Goal: Information Seeking & Learning: Learn about a topic

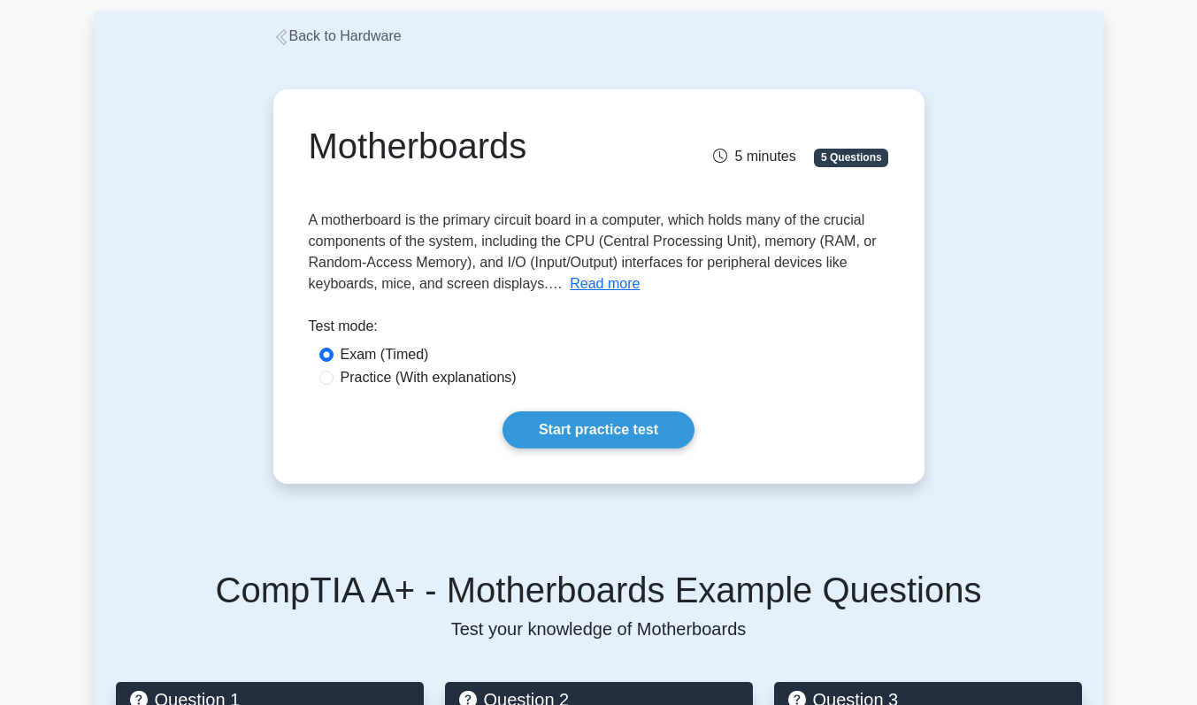
scroll to position [89, 0]
click at [446, 381] on label "Practice (With explanations)" at bounding box center [429, 376] width 176 height 21
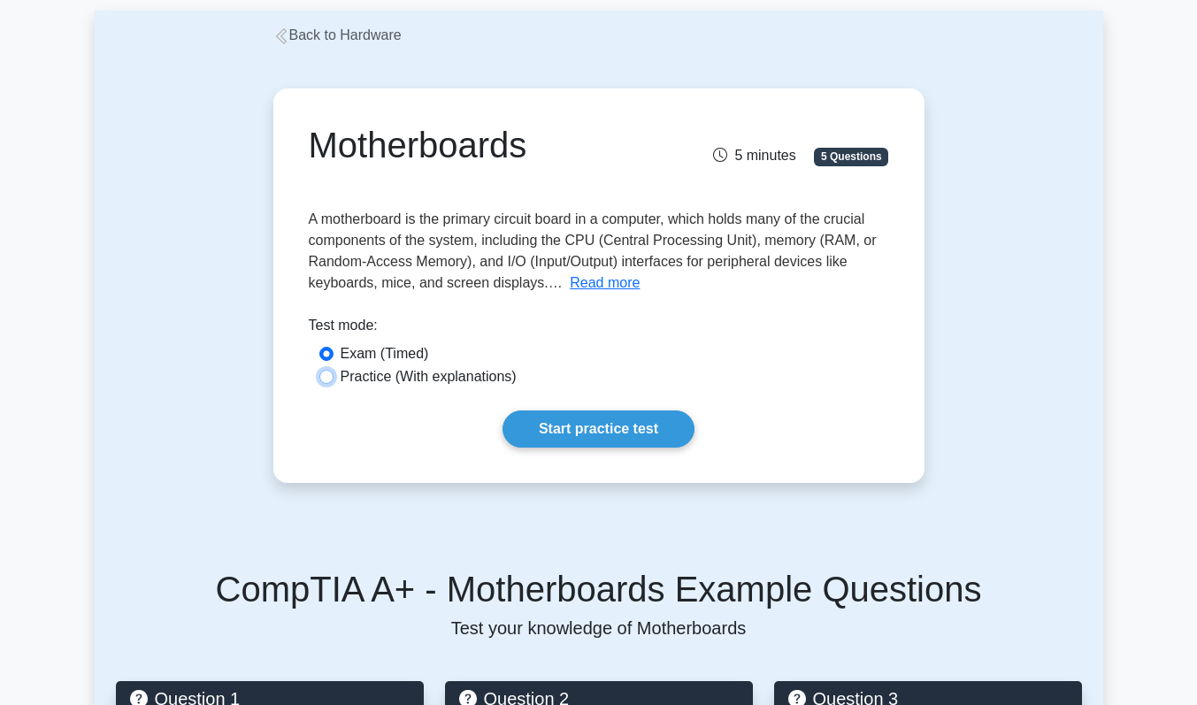
click at [334, 381] on input "Practice (With explanations)" at bounding box center [326, 377] width 14 height 14
radio input "true"
click at [585, 427] on link "Start practice test" at bounding box center [599, 429] width 192 height 37
click at [399, 360] on div "Exam (Timed)" at bounding box center [599, 354] width 581 height 23
click at [399, 357] on label "Exam (Timed)" at bounding box center [385, 353] width 89 height 21
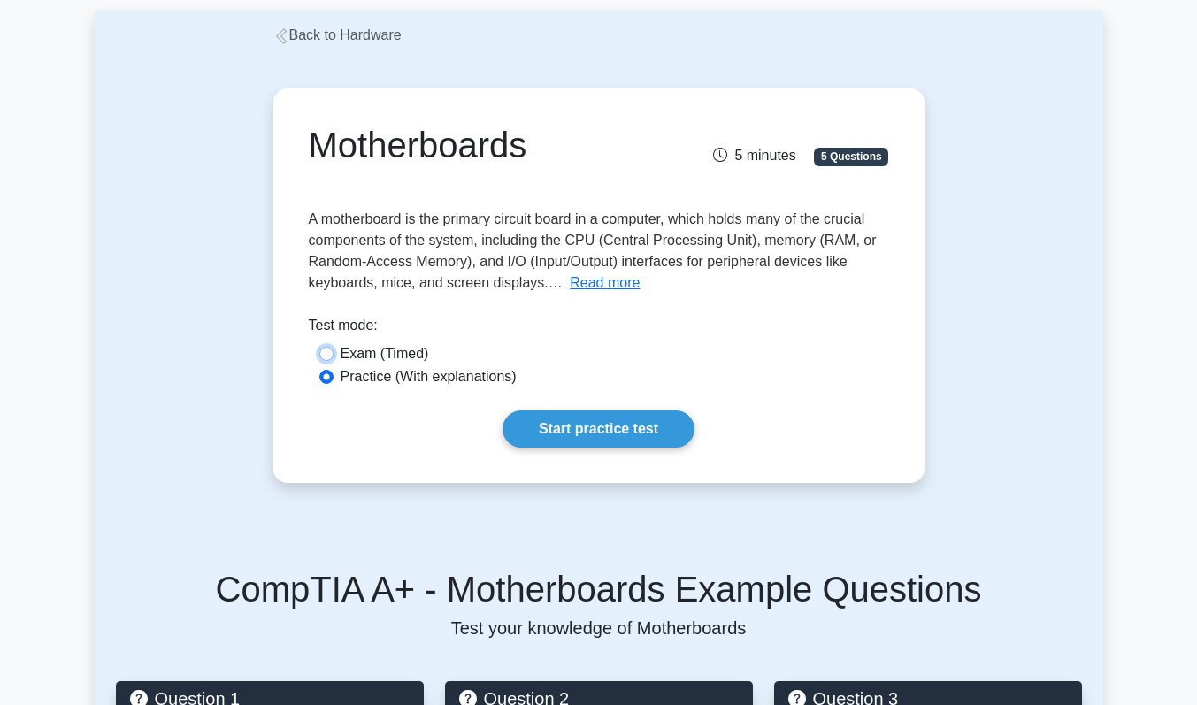
click at [334, 357] on input "Exam (Timed)" at bounding box center [326, 354] width 14 height 14
radio input "true"
click at [583, 413] on link "Start practice test" at bounding box center [599, 429] width 192 height 37
click at [472, 372] on label "Practice (With explanations)" at bounding box center [429, 376] width 176 height 21
click at [334, 372] on input "Practice (With explanations)" at bounding box center [326, 377] width 14 height 14
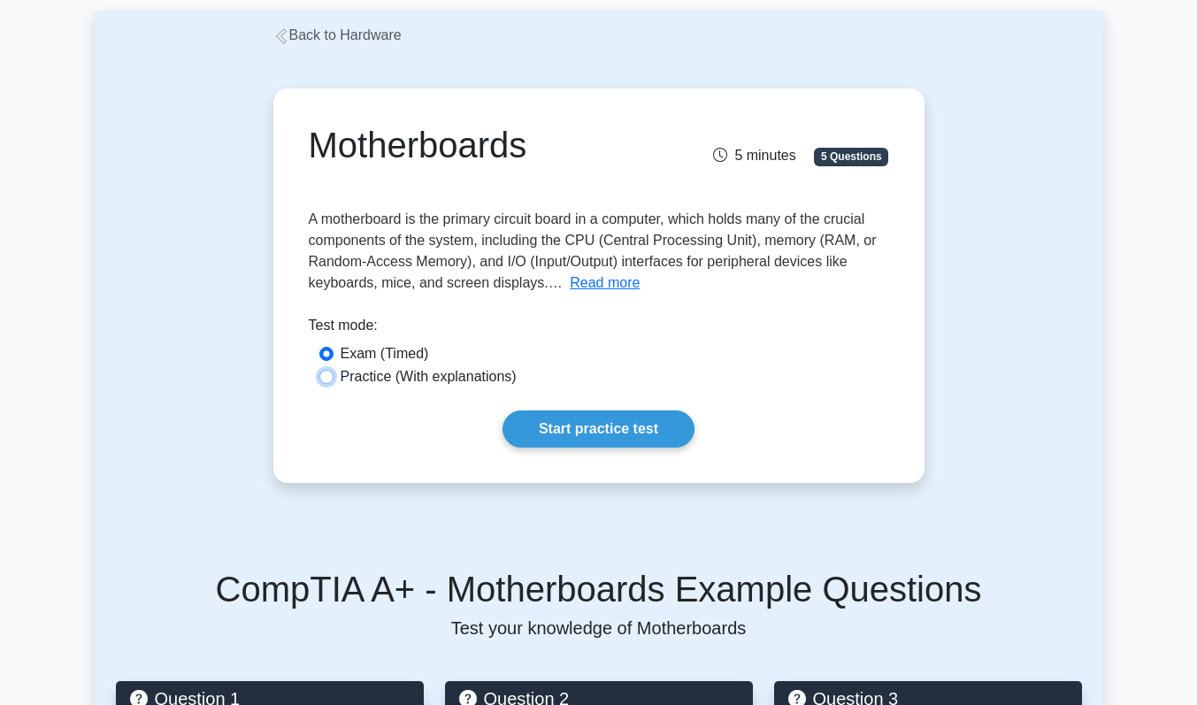
radio input "true"
click at [578, 431] on link "Start practice test" at bounding box center [599, 429] width 192 height 37
click at [546, 434] on link "Start practice test" at bounding box center [599, 429] width 192 height 37
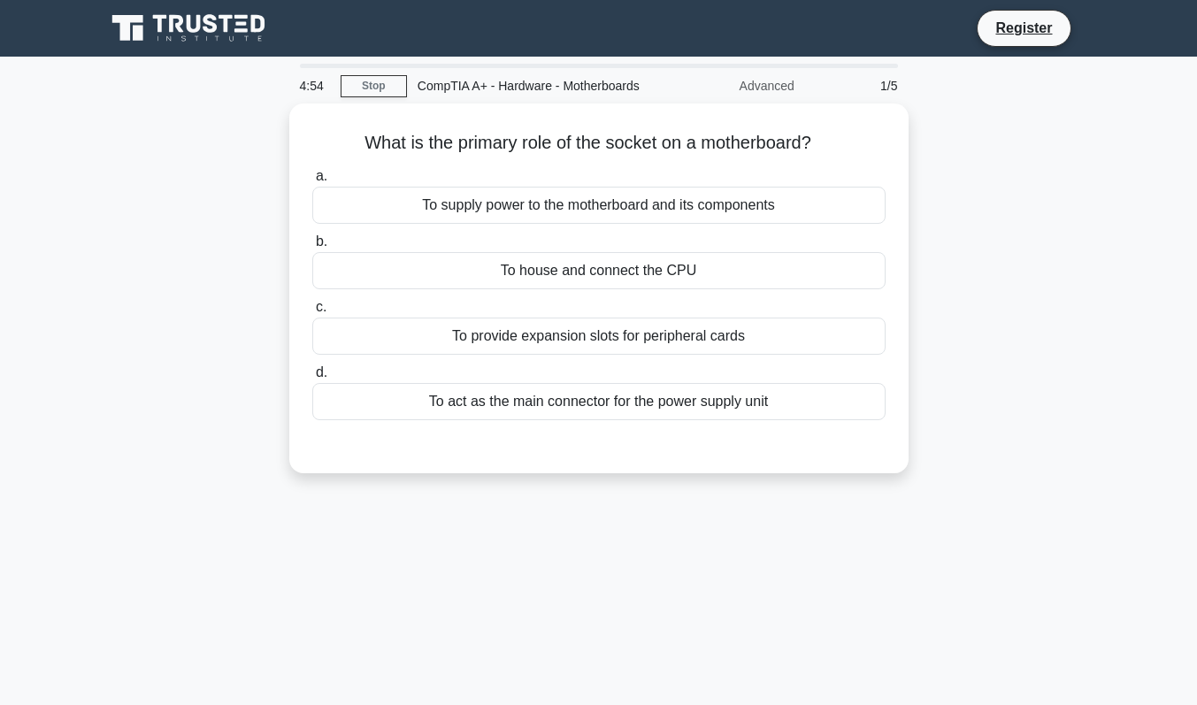
click at [673, 283] on div "To house and connect the CPU" at bounding box center [598, 270] width 573 height 37
click at [312, 248] on input "b. To house and connect the CPU" at bounding box center [312, 242] width 0 height 12
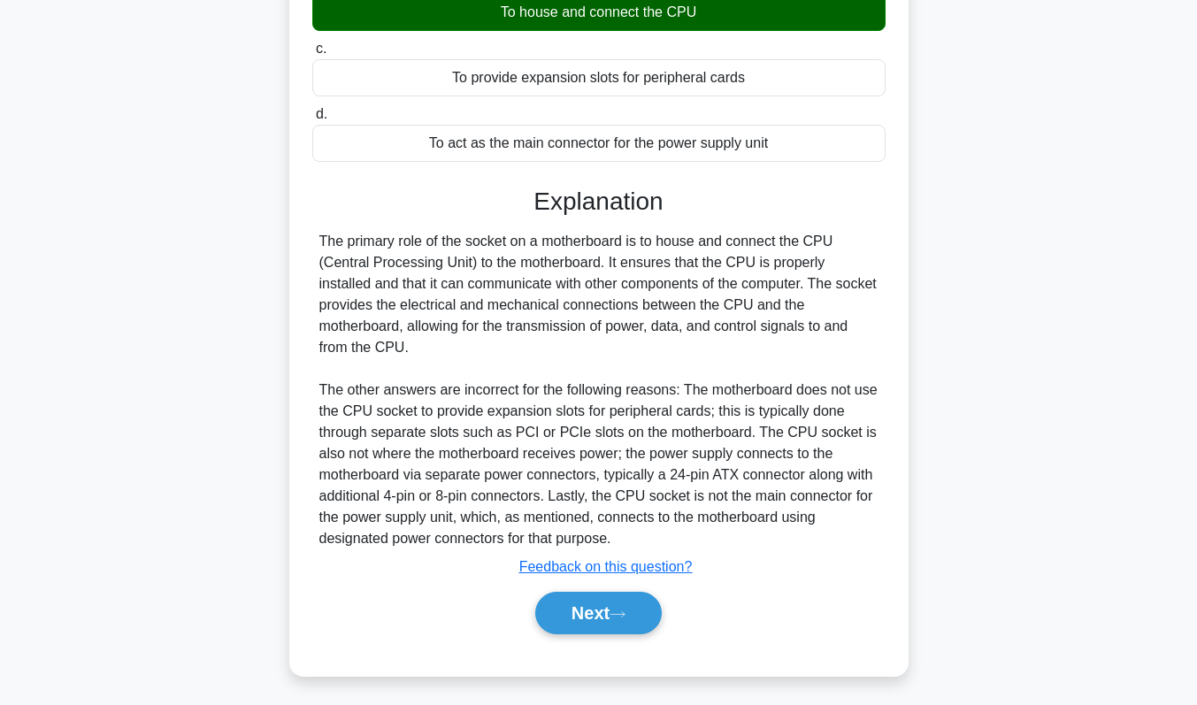
scroll to position [266, 0]
click at [609, 634] on button "Next" at bounding box center [598, 613] width 127 height 42
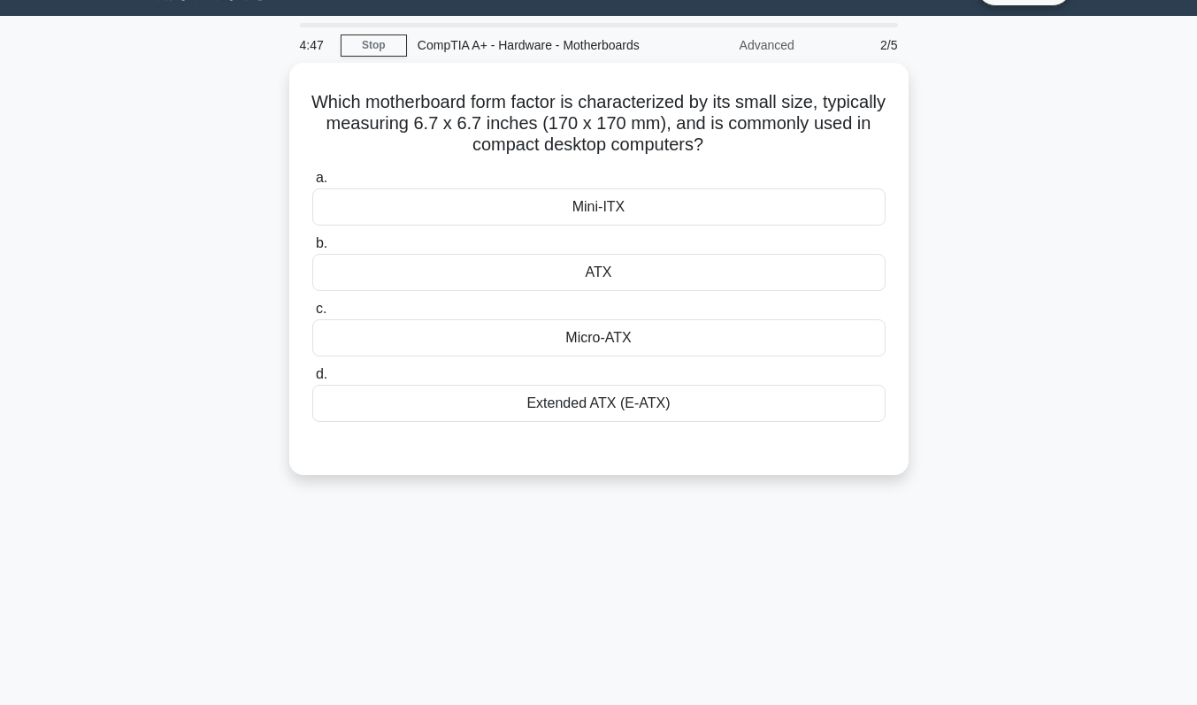
scroll to position [0, 0]
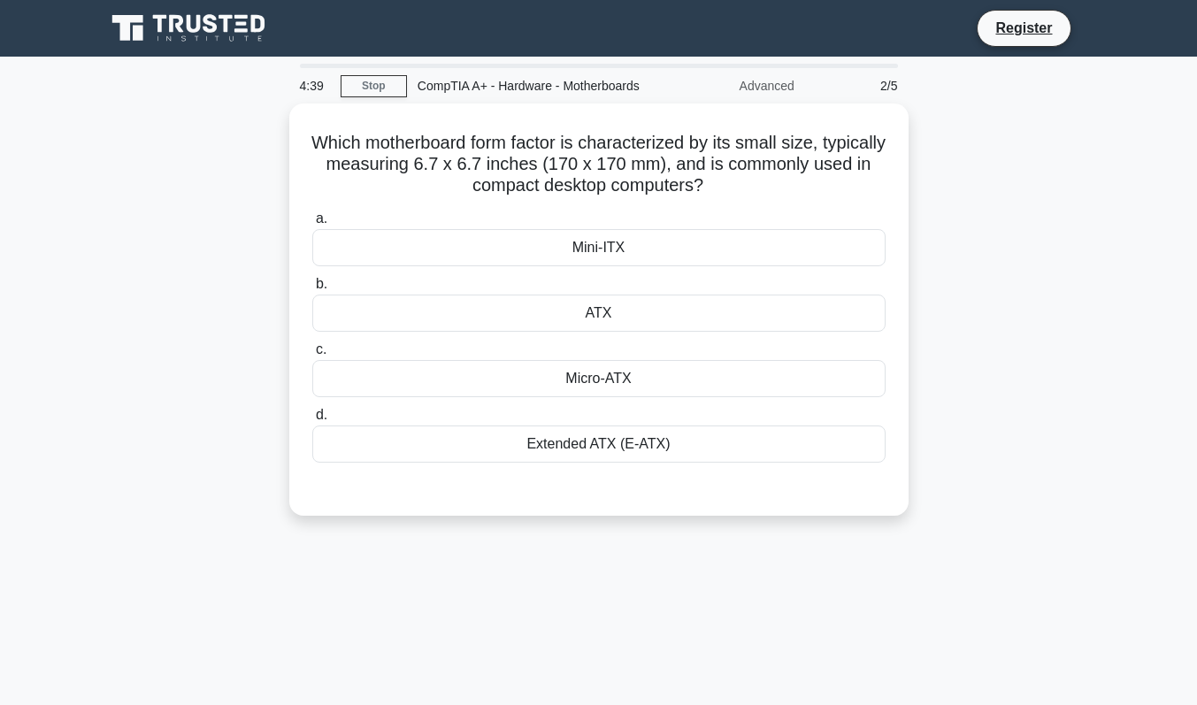
click at [621, 262] on div "Mini-ITX" at bounding box center [598, 247] width 573 height 37
click at [312, 225] on input "a. Mini-ITX" at bounding box center [312, 219] width 0 height 12
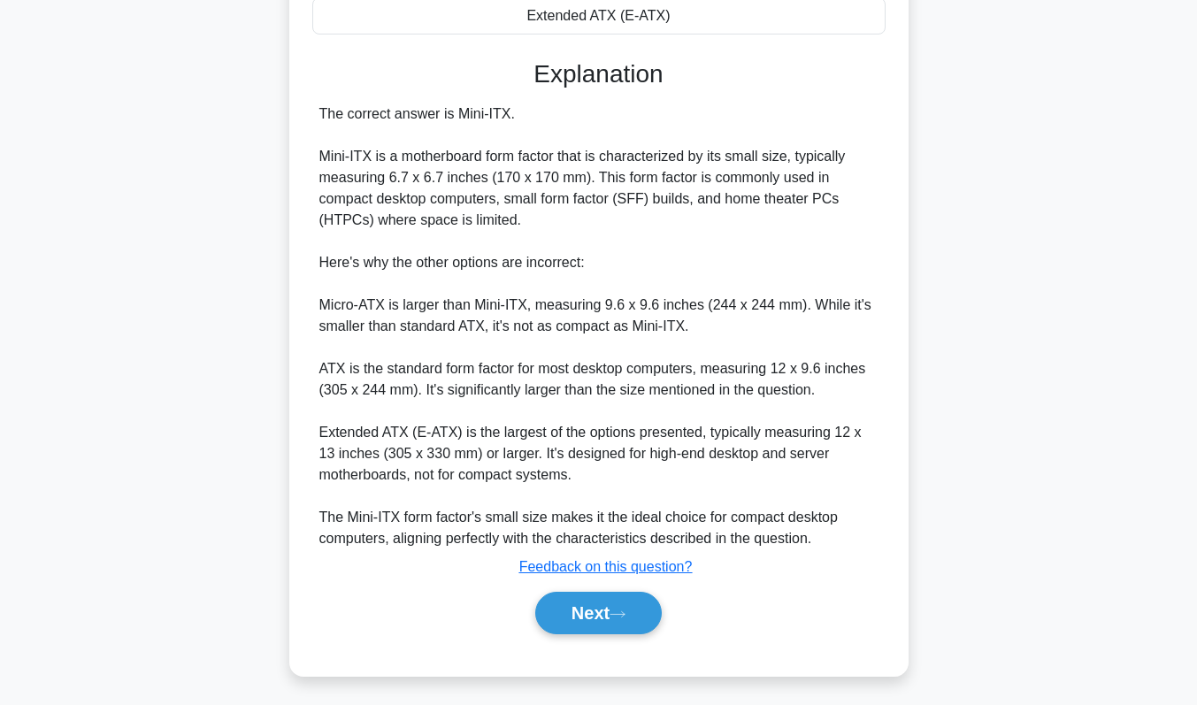
scroll to position [443, 0]
click at [604, 612] on button "Next" at bounding box center [598, 613] width 127 height 42
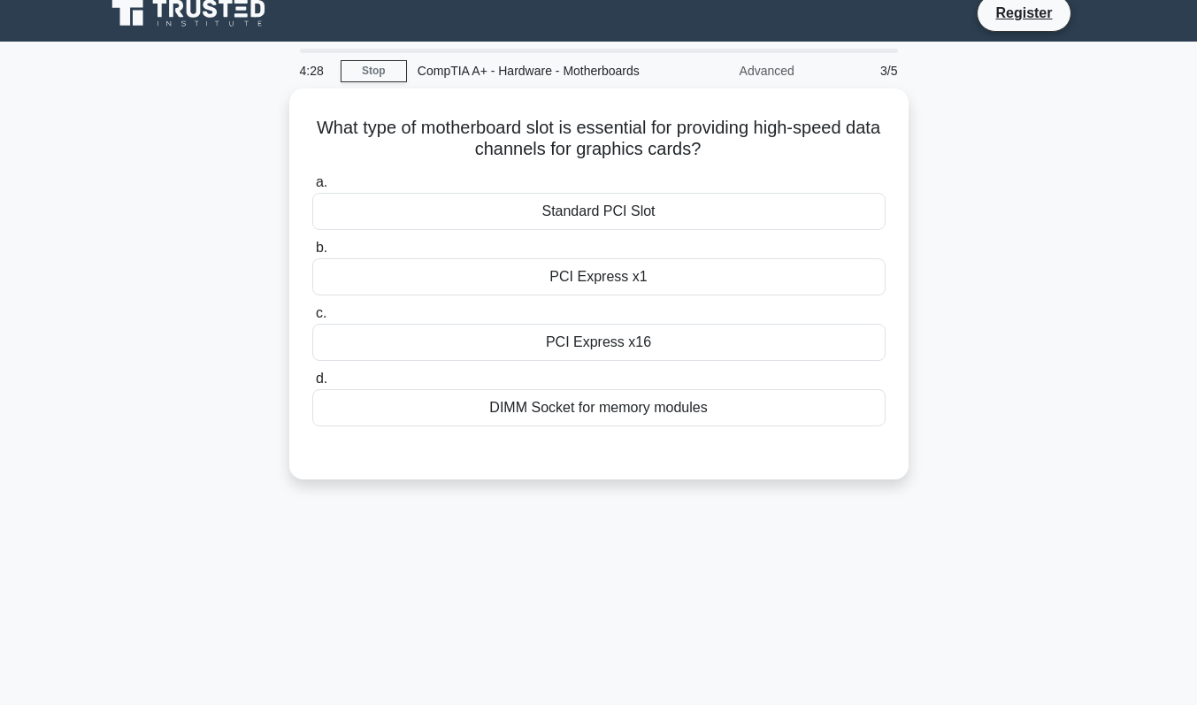
scroll to position [0, 0]
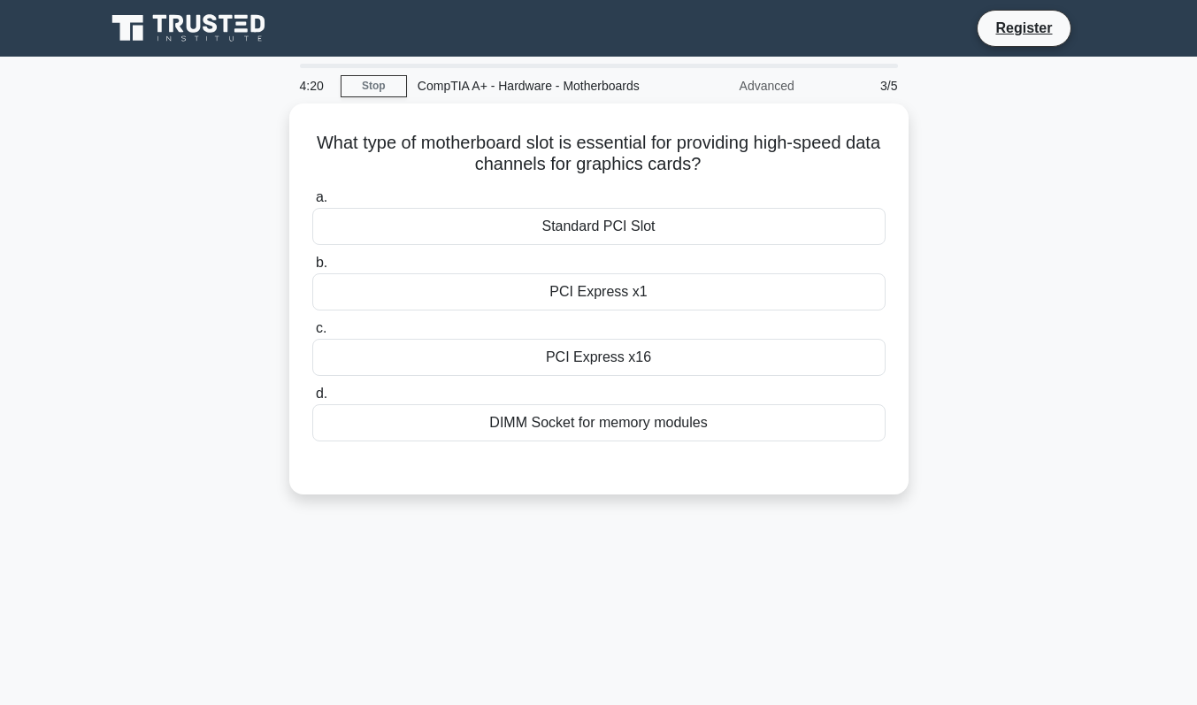
click at [613, 376] on div "PCI Express x16" at bounding box center [598, 357] width 573 height 37
click at [312, 335] on input "c. PCI Express x16" at bounding box center [312, 329] width 0 height 12
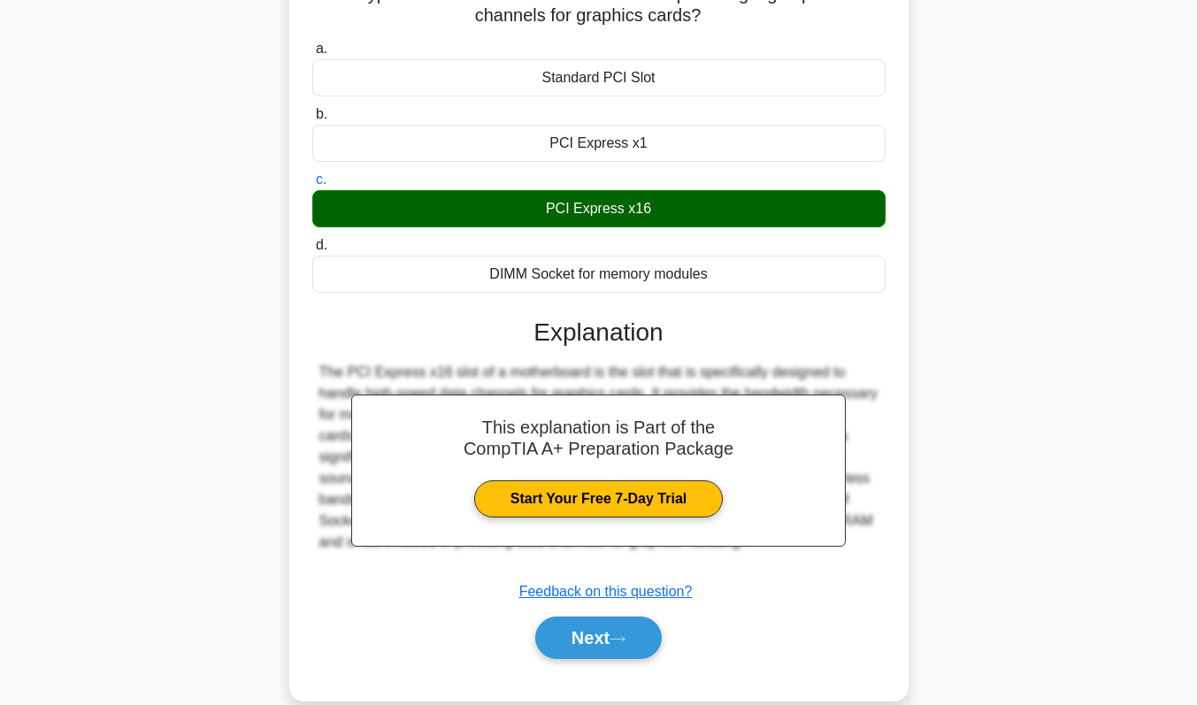
scroll to position [250, 0]
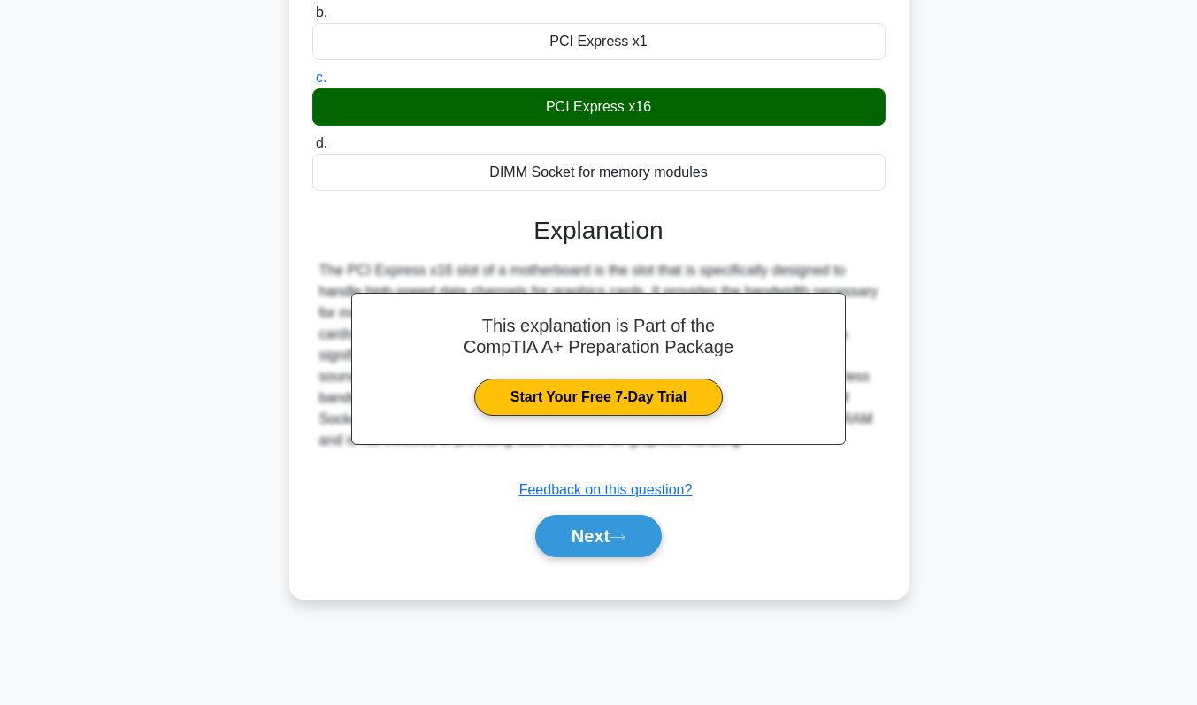
click at [579, 552] on button "Next" at bounding box center [598, 536] width 127 height 42
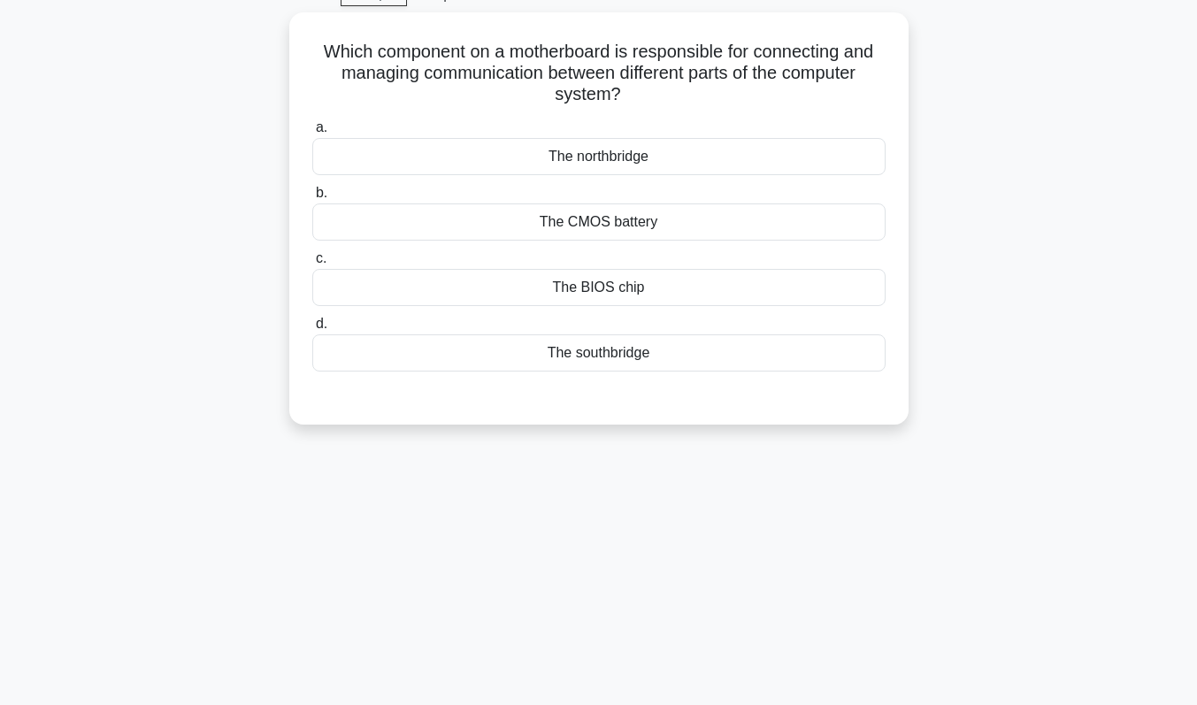
scroll to position [73, 0]
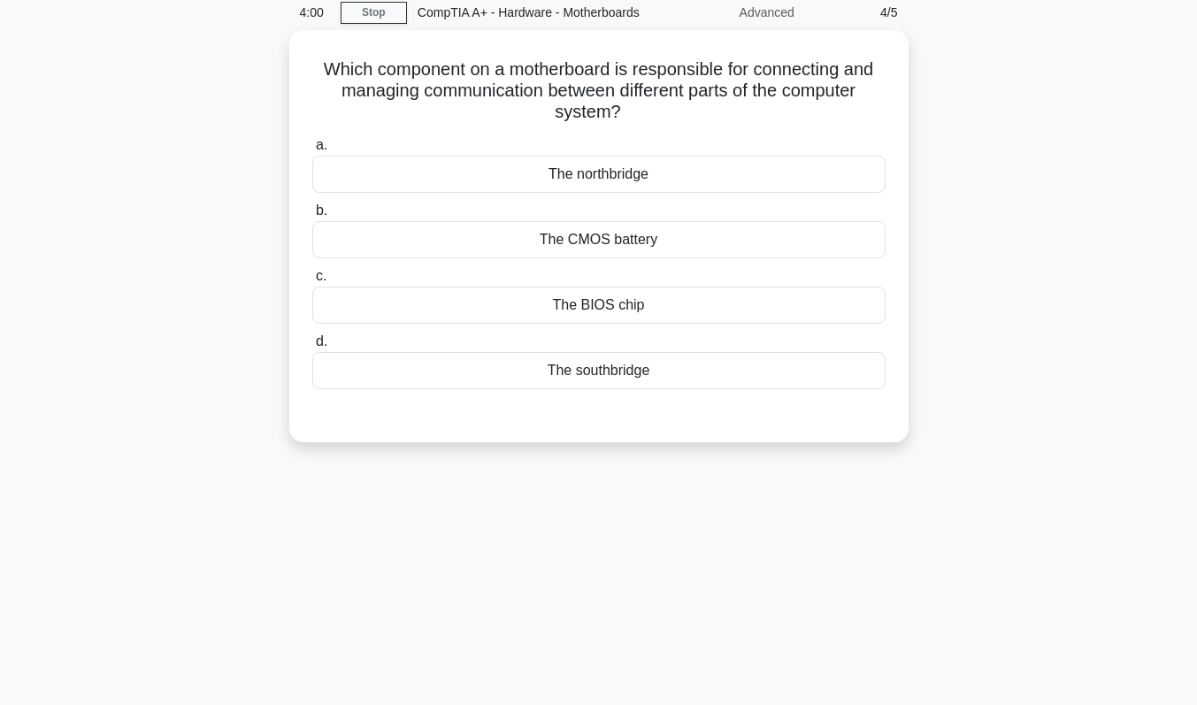
click at [636, 324] on div "The BIOS chip" at bounding box center [598, 305] width 573 height 37
click at [312, 282] on input "c. The BIOS chip" at bounding box center [312, 277] width 0 height 12
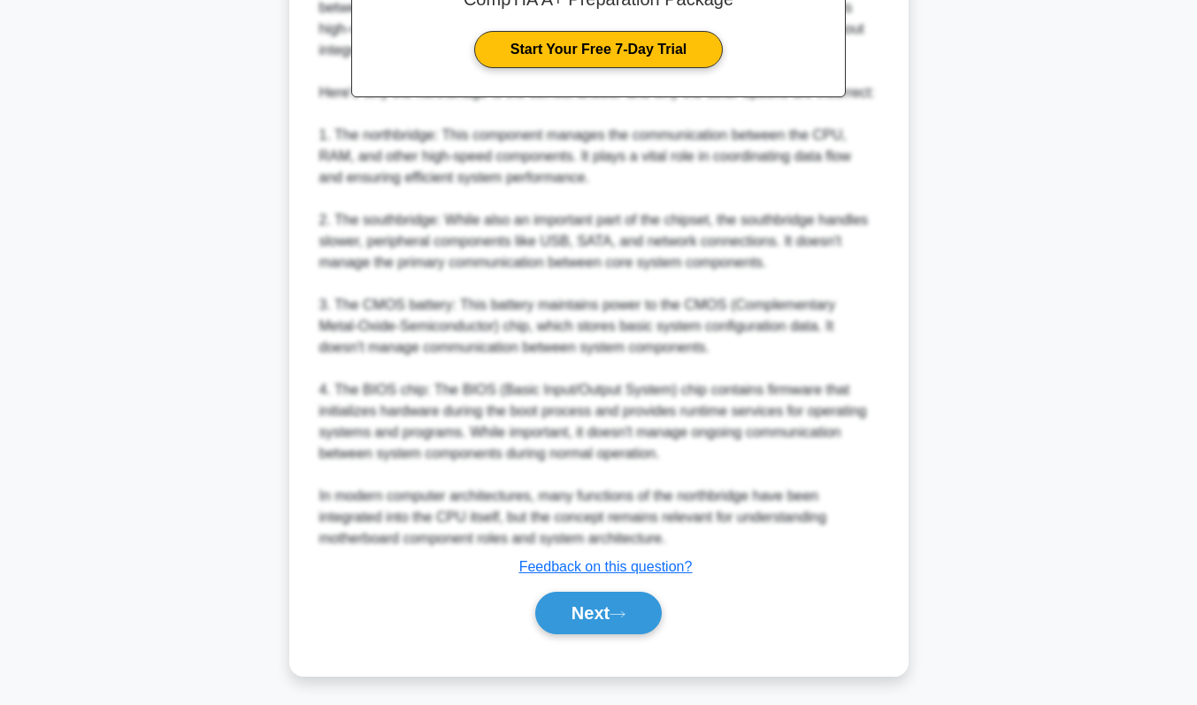
click at [611, 607] on button "Next" at bounding box center [598, 613] width 127 height 42
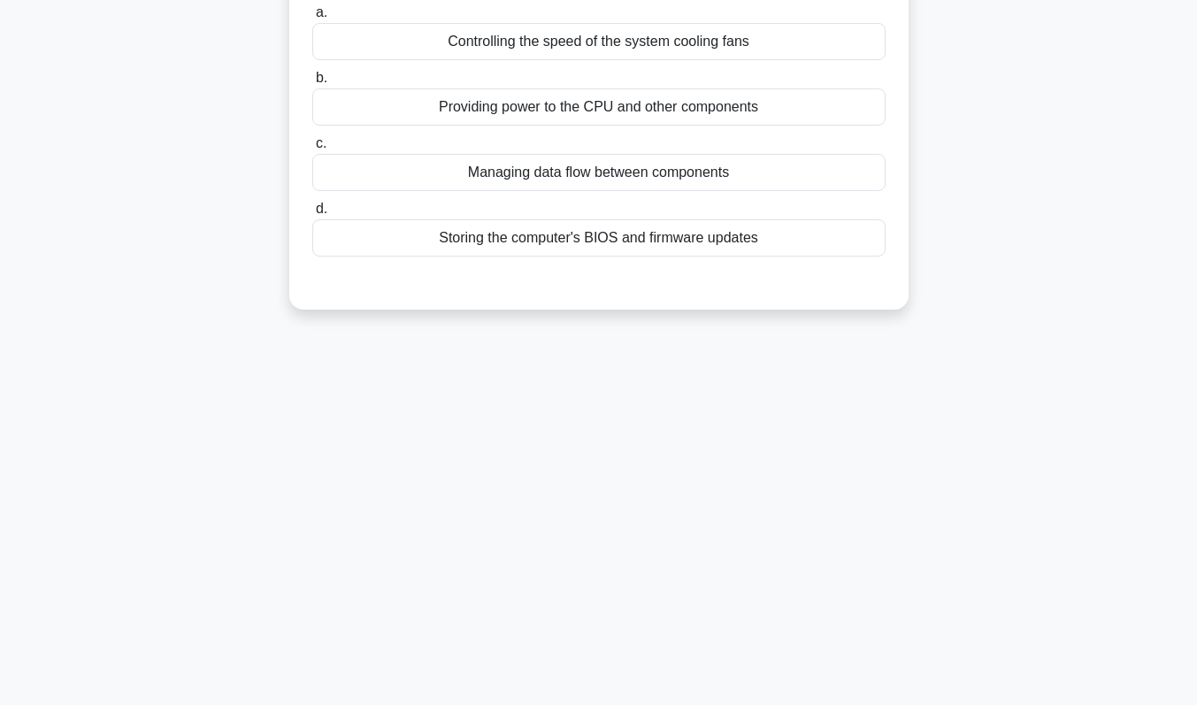
scroll to position [0, 0]
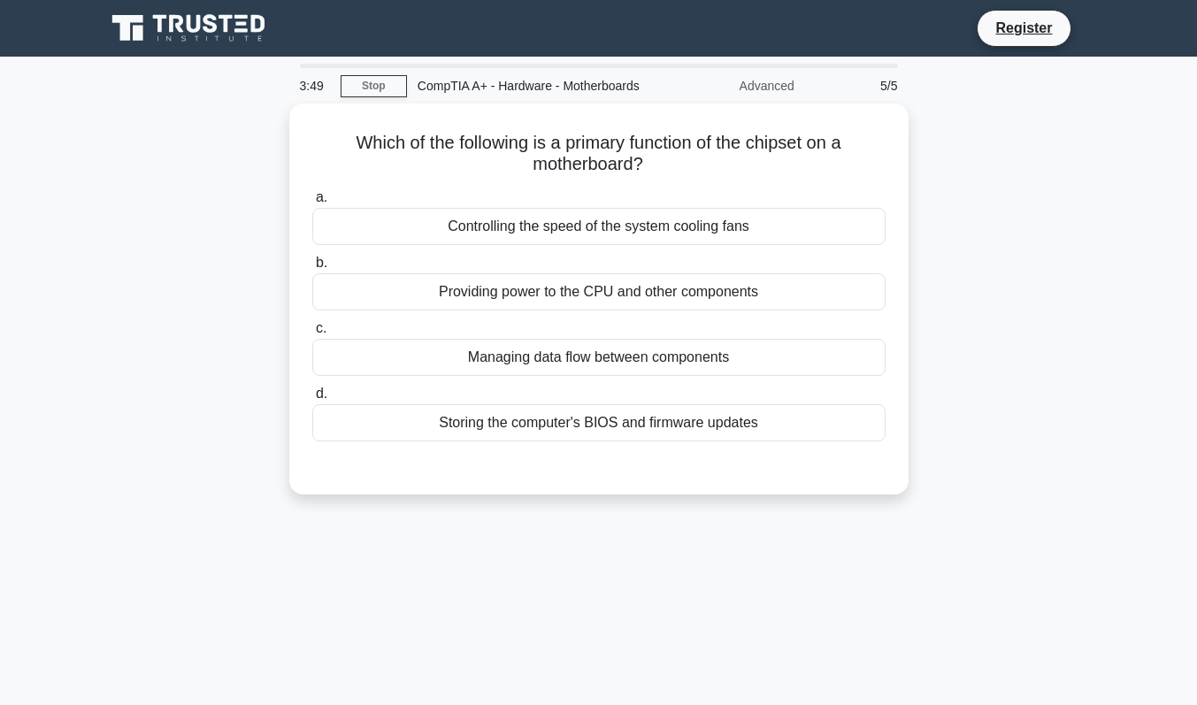
click at [623, 376] on div "Managing data flow between components" at bounding box center [598, 357] width 573 height 37
click at [312, 335] on input "c. Managing data flow between components" at bounding box center [312, 329] width 0 height 12
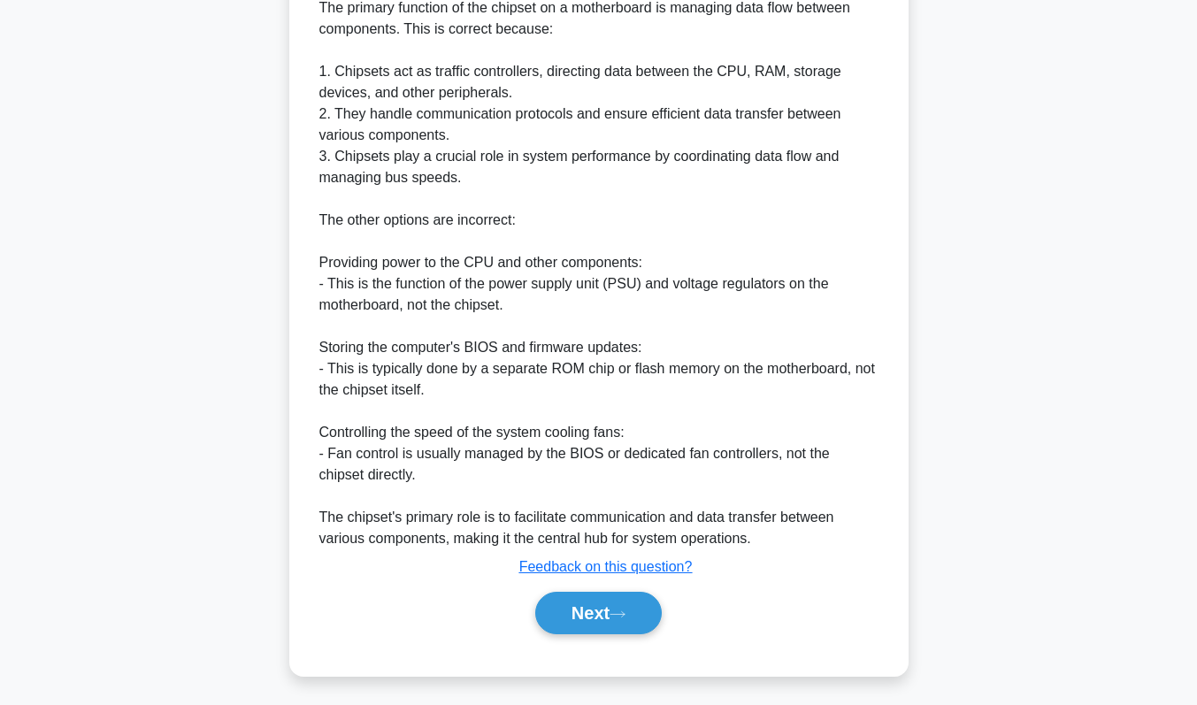
scroll to position [535, 0]
click at [596, 622] on button "Next" at bounding box center [598, 613] width 127 height 42
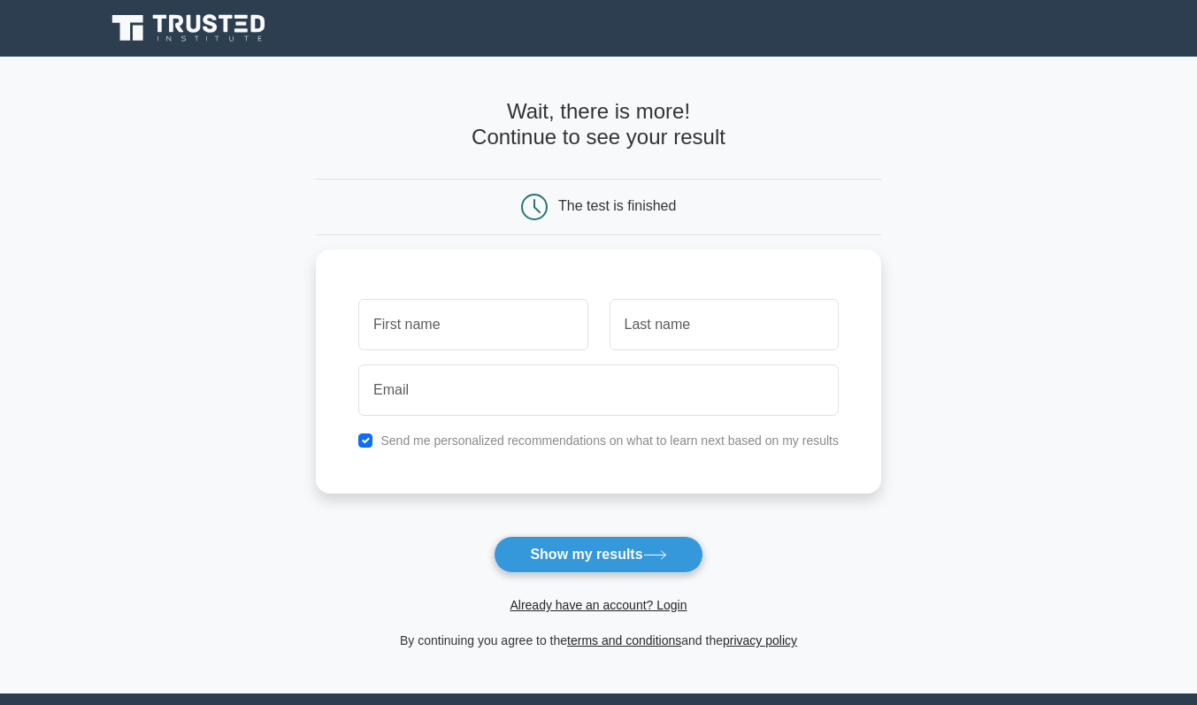
click at [575, 566] on button "Show my results" at bounding box center [598, 554] width 209 height 37
drag, startPoint x: 376, startPoint y: 204, endPoint x: 365, endPoint y: 204, distance: 11.5
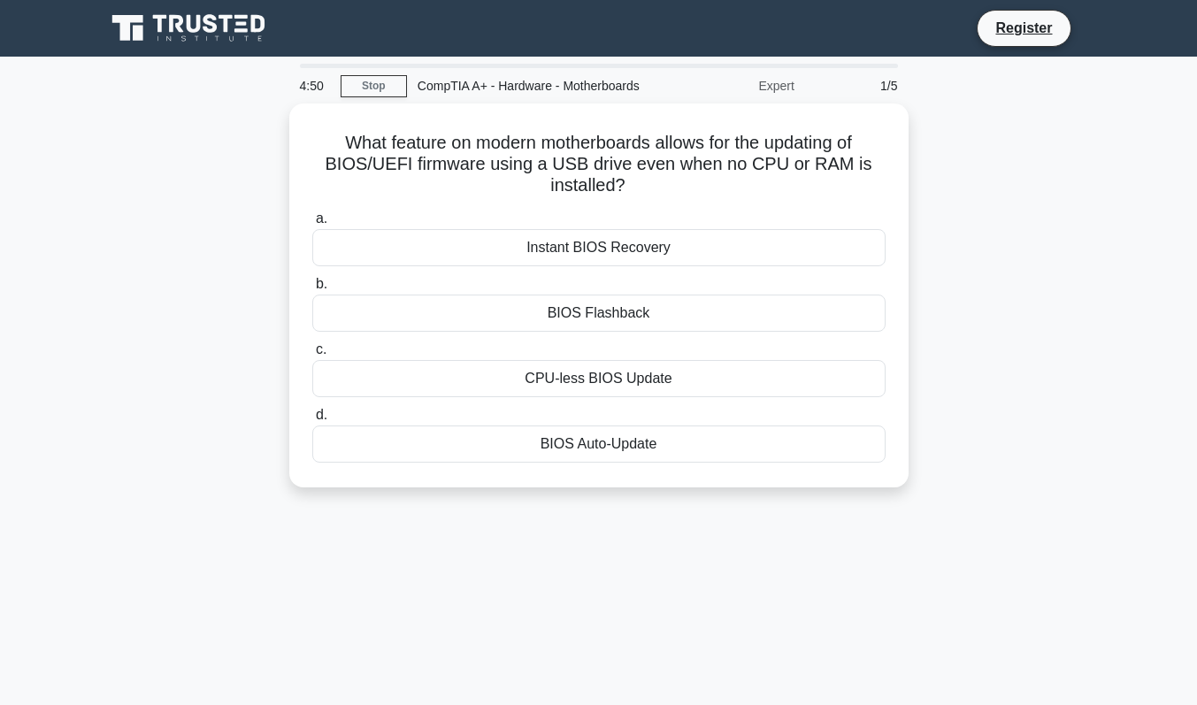
click at [654, 332] on div "BIOS Flashback" at bounding box center [598, 313] width 573 height 37
click at [312, 290] on input "b. BIOS Flashback" at bounding box center [312, 285] width 0 height 12
